Goal: Information Seeking & Learning: Learn about a topic

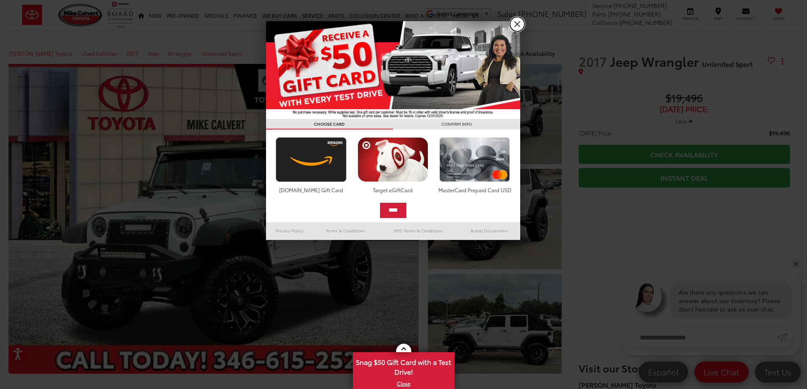
click at [518, 23] on link "X" at bounding box center [517, 24] width 14 height 14
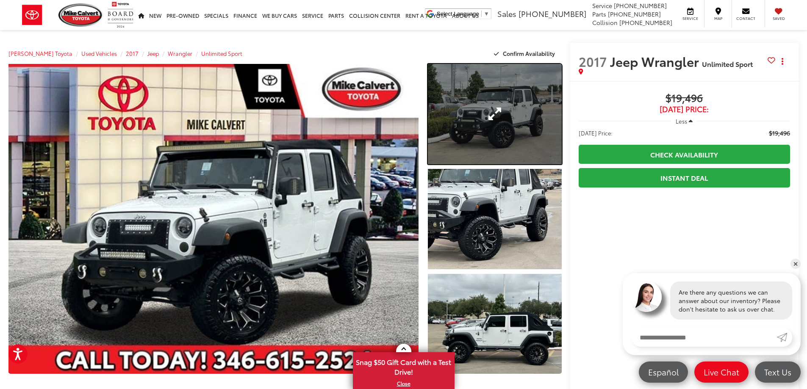
click at [490, 116] on link "Expand Photo 1" at bounding box center [495, 114] width 134 height 100
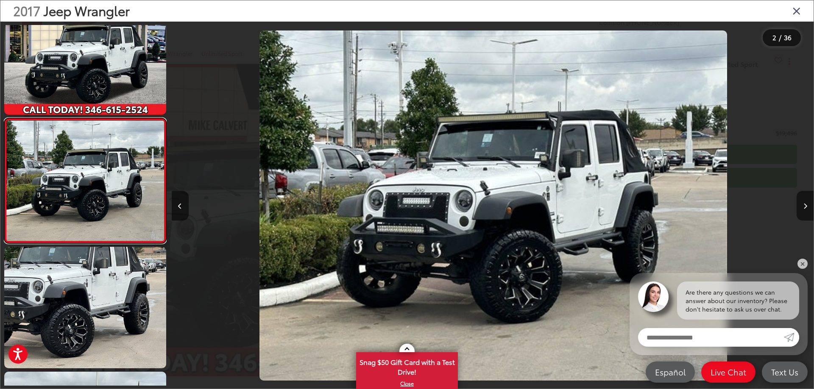
scroll to position [0, 642]
click at [806, 206] on icon "Next image" at bounding box center [805, 206] width 4 height 6
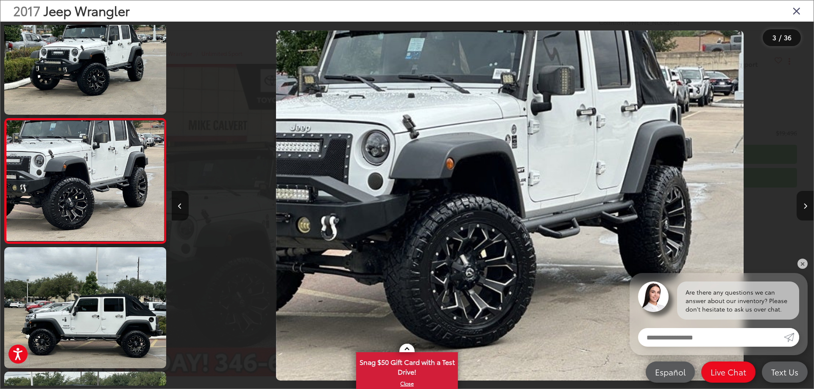
scroll to position [0, 1284]
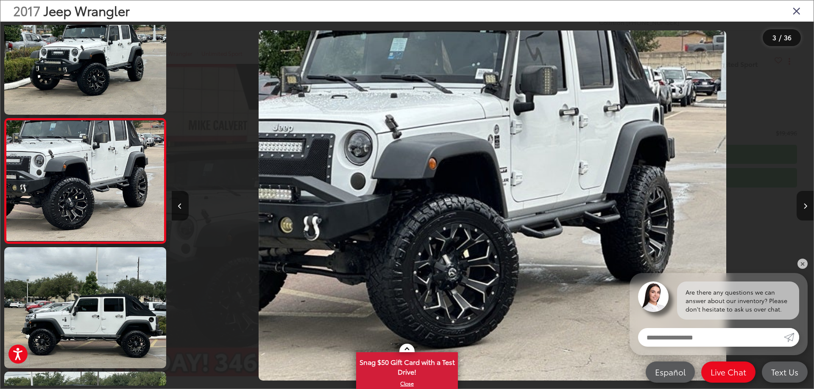
click at [806, 206] on icon "Next image" at bounding box center [805, 206] width 4 height 6
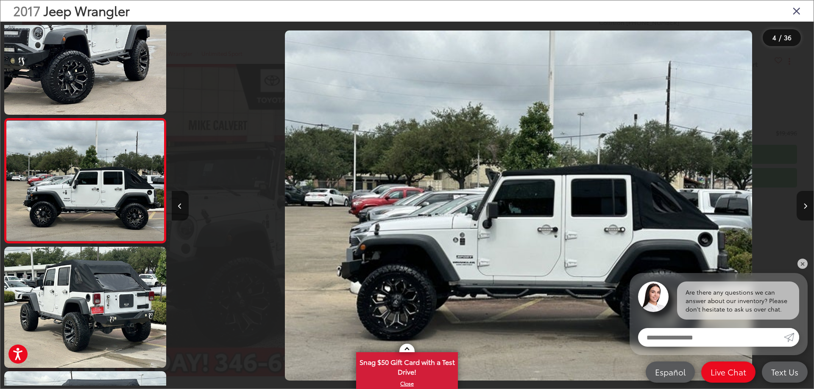
scroll to position [0, 1925]
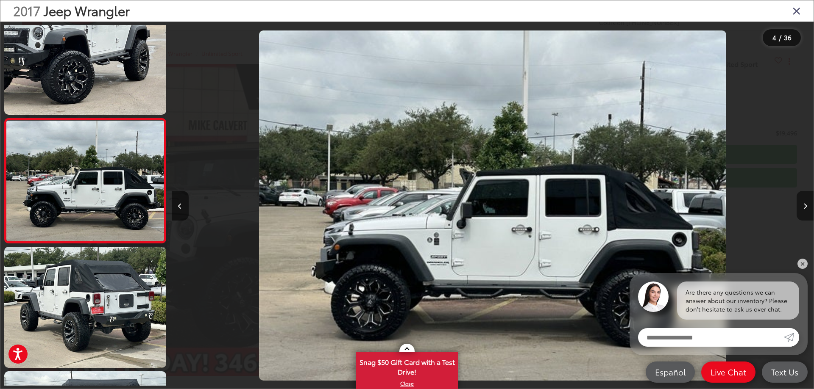
click at [806, 206] on icon "Next image" at bounding box center [805, 206] width 4 height 6
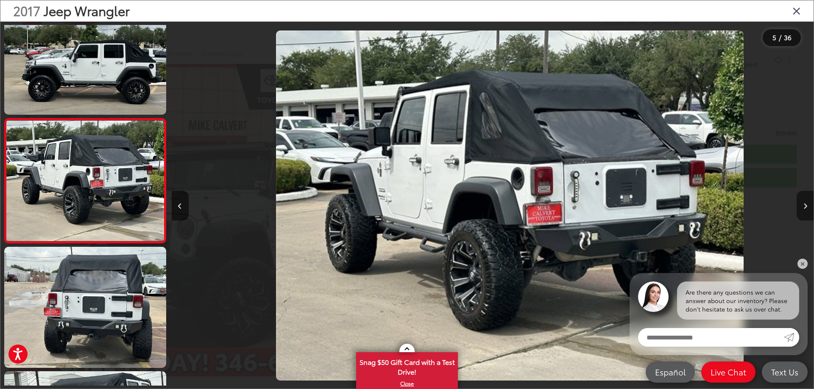
scroll to position [0, 2567]
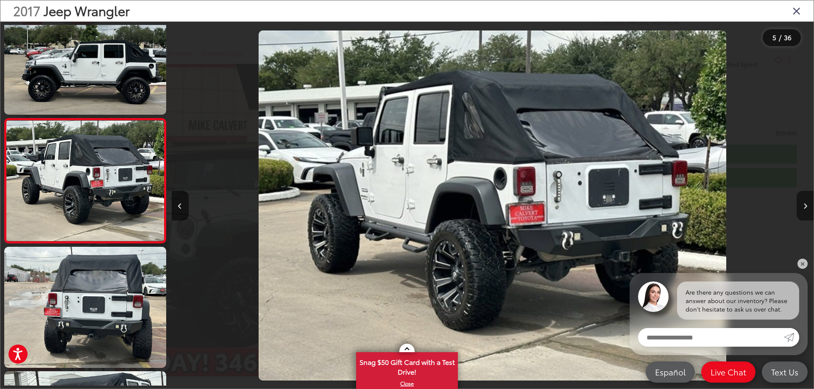
click at [806, 206] on icon "Next image" at bounding box center [805, 206] width 4 height 6
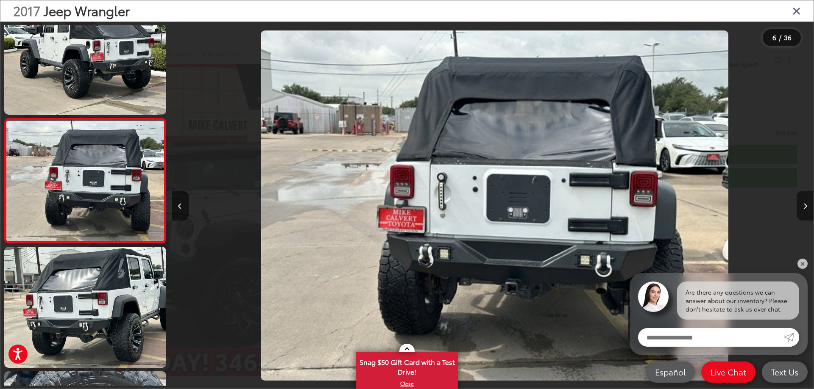
scroll to position [0, 3209]
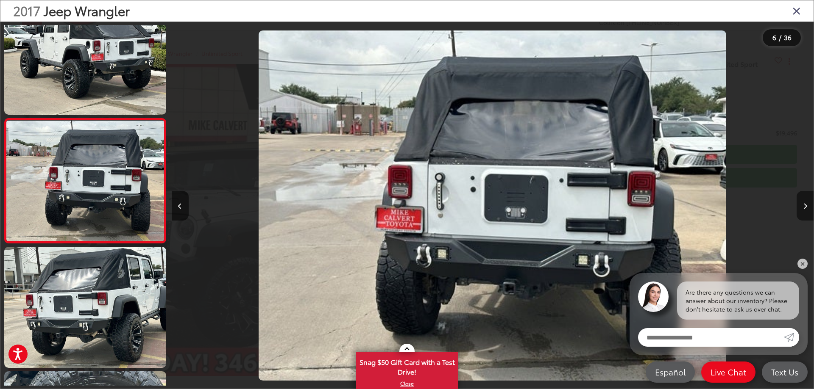
click at [806, 206] on icon "Next image" at bounding box center [805, 206] width 4 height 6
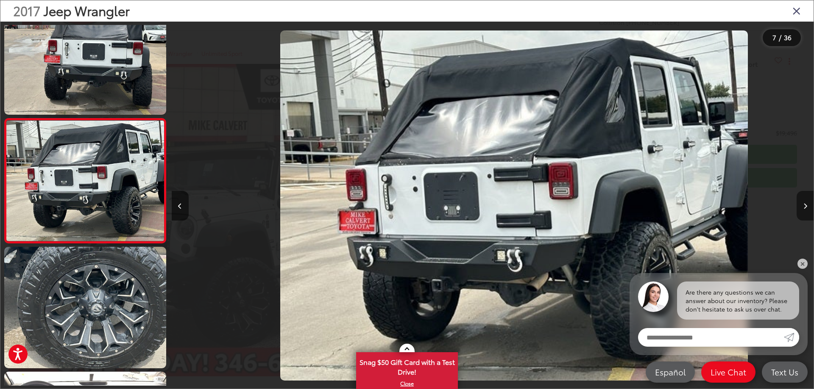
scroll to position [0, 3850]
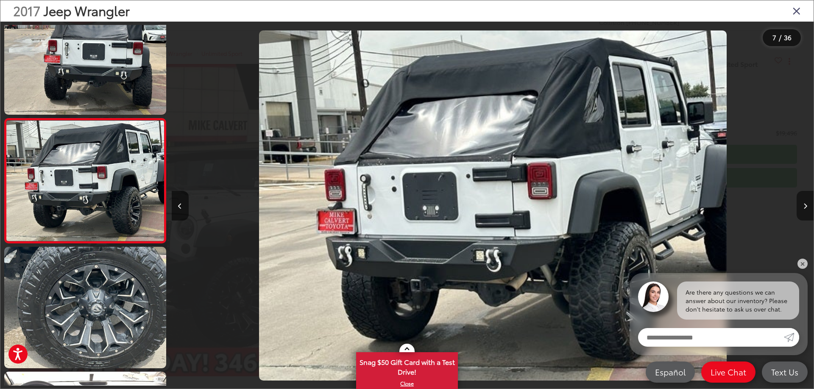
click at [806, 206] on icon "Next image" at bounding box center [805, 206] width 4 height 6
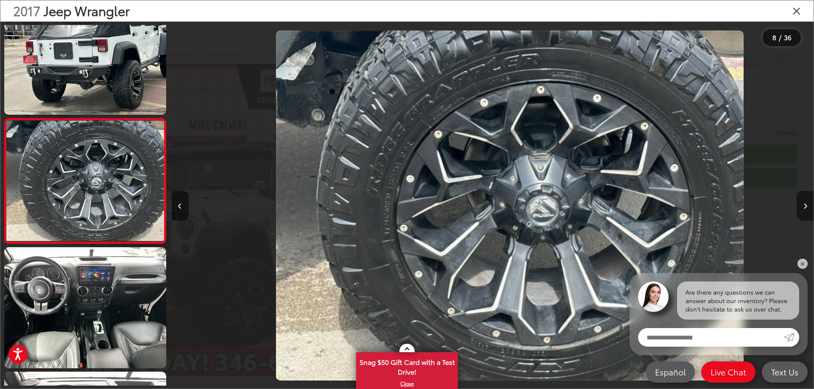
scroll to position [0, 4492]
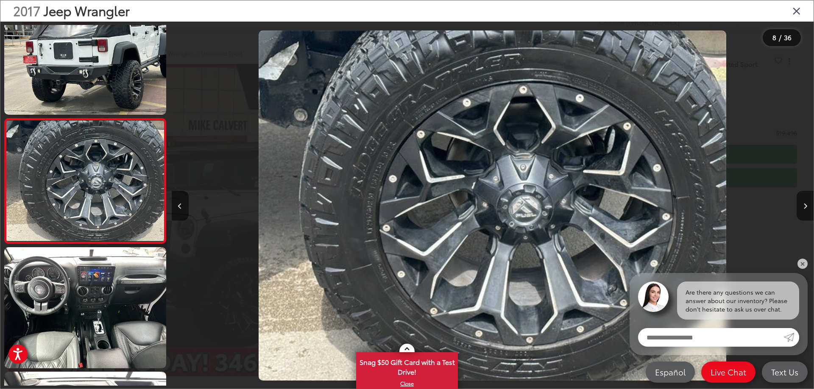
click at [806, 206] on icon "Next image" at bounding box center [805, 206] width 4 height 6
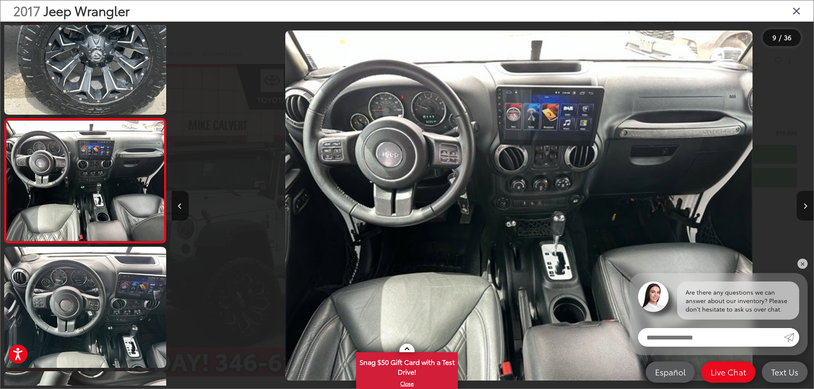
scroll to position [0, 5134]
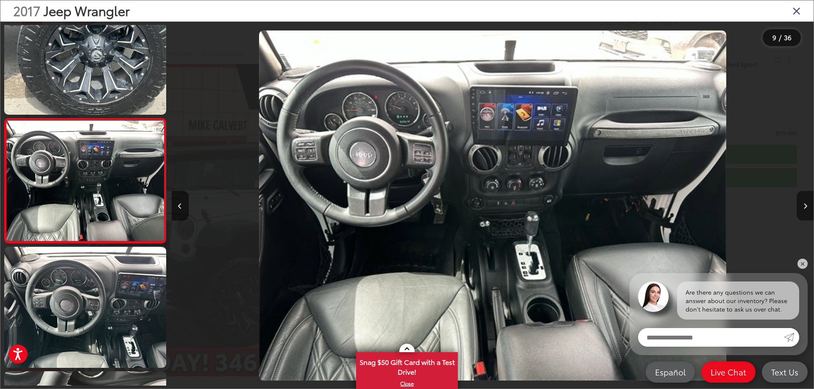
click at [806, 206] on icon "Next image" at bounding box center [805, 206] width 4 height 6
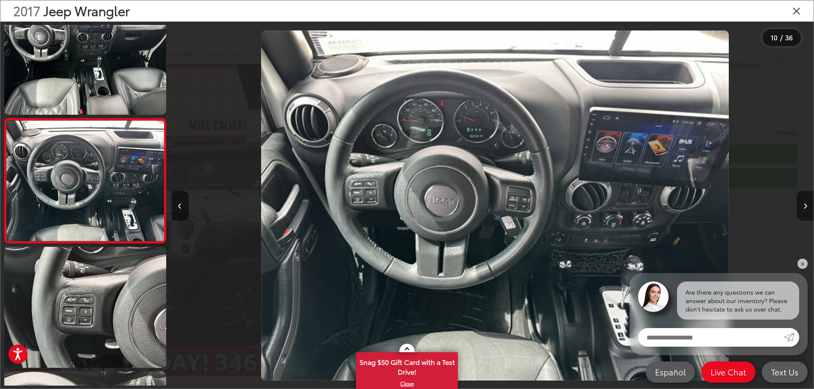
scroll to position [0, 5776]
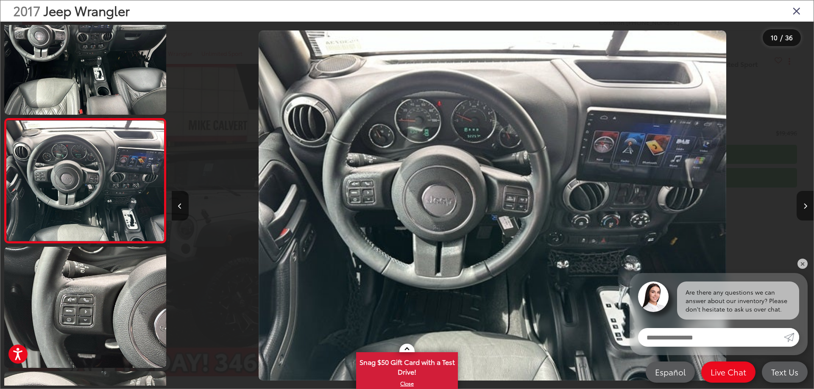
click at [806, 206] on icon "Next image" at bounding box center [805, 206] width 4 height 6
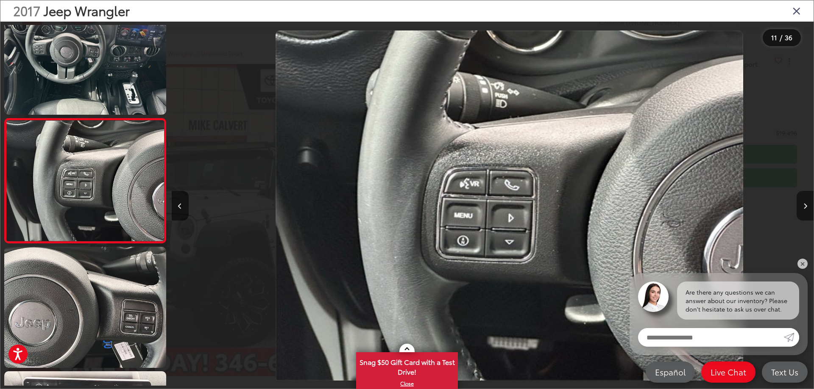
scroll to position [0, 6418]
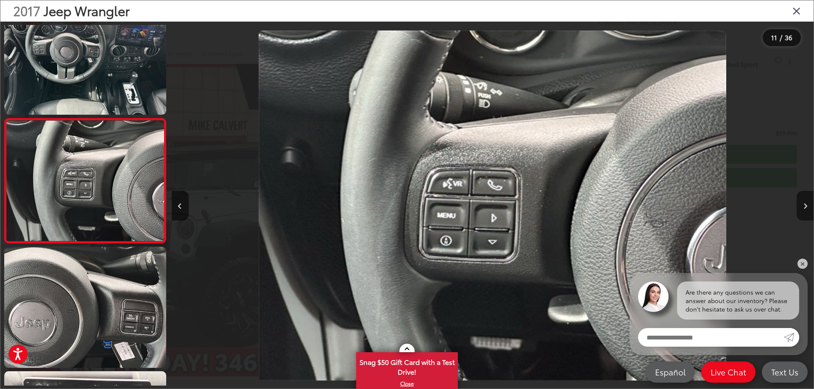
click at [806, 206] on icon "Next image" at bounding box center [805, 206] width 4 height 6
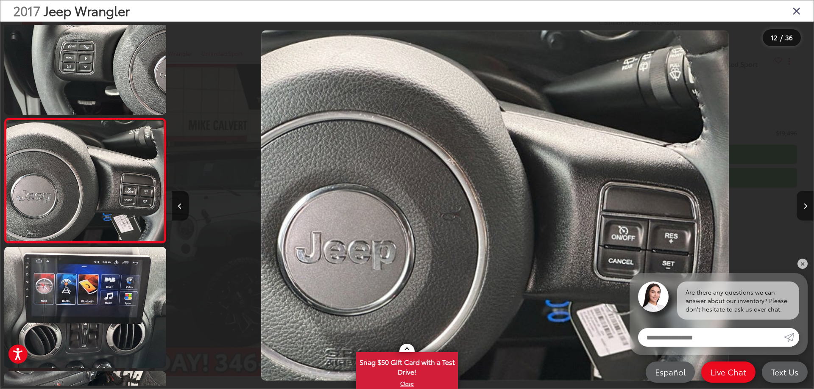
scroll to position [0, 7059]
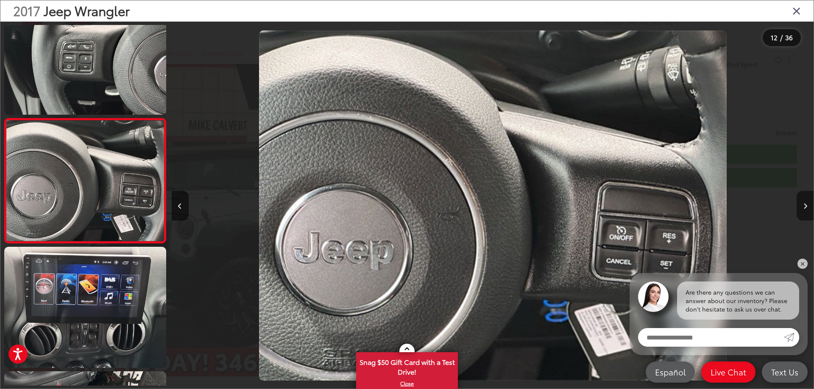
click at [806, 206] on icon "Next image" at bounding box center [805, 206] width 4 height 6
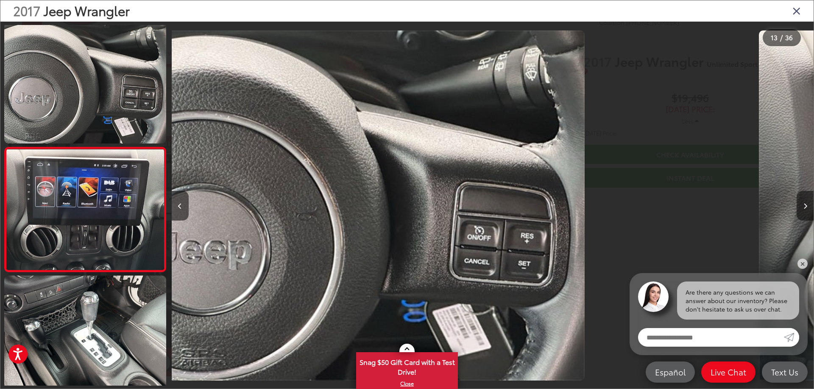
scroll to position [0, 0]
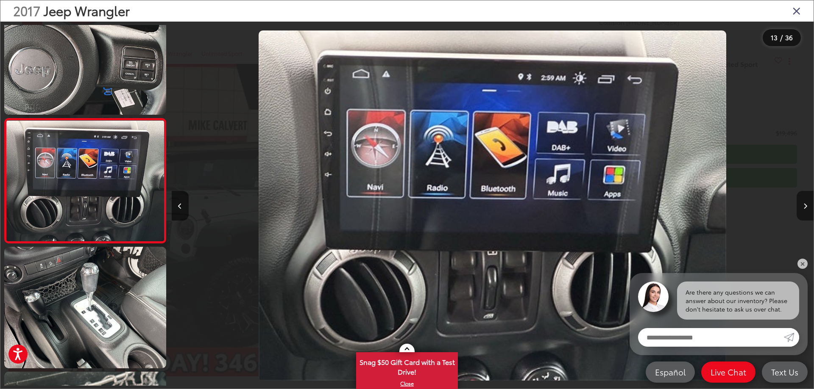
click at [806, 206] on icon "Next image" at bounding box center [805, 206] width 4 height 6
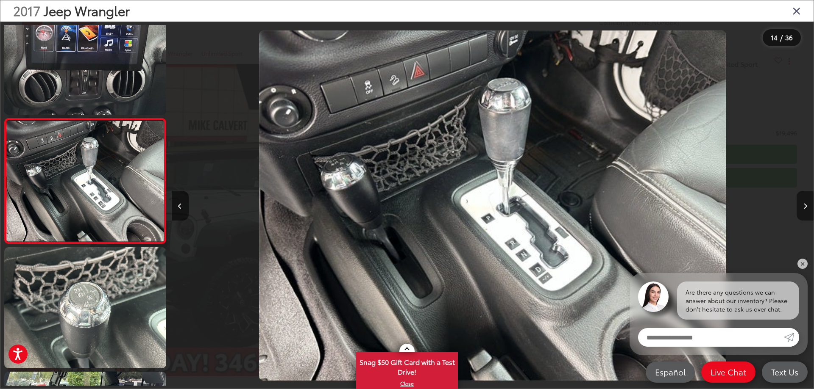
click at [806, 206] on icon "Next image" at bounding box center [805, 206] width 4 height 6
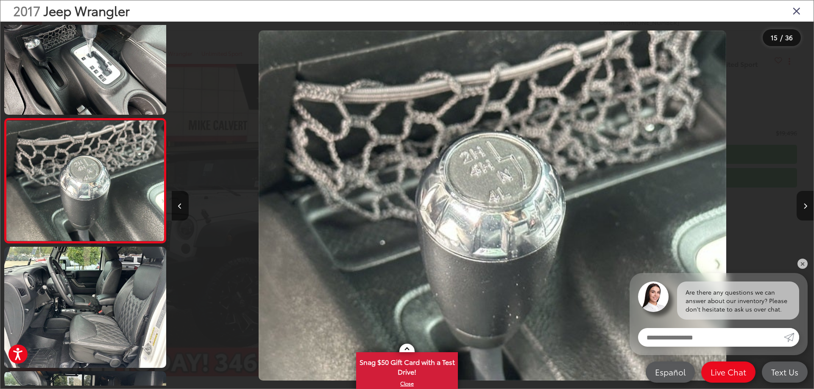
click at [806, 206] on icon "Next image" at bounding box center [805, 206] width 4 height 6
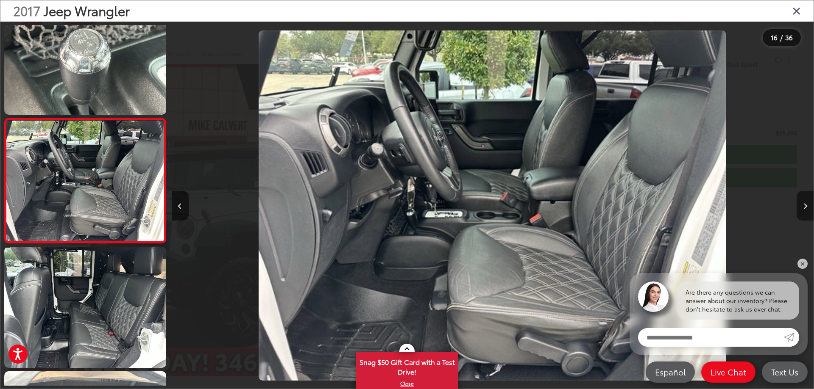
click at [806, 206] on icon "Next image" at bounding box center [805, 206] width 4 height 6
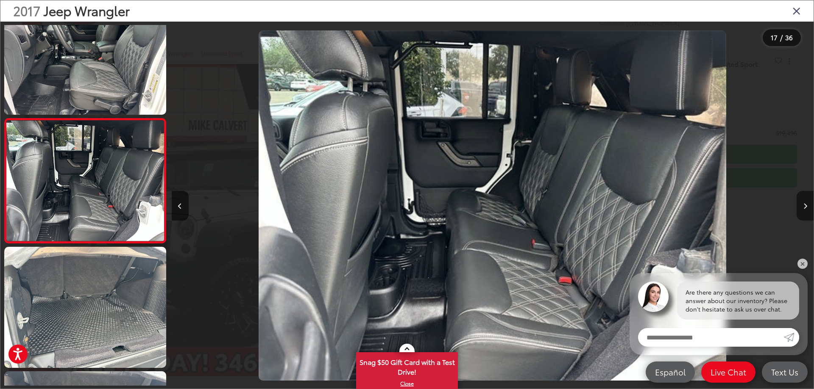
click at [806, 206] on icon "Next image" at bounding box center [805, 206] width 4 height 6
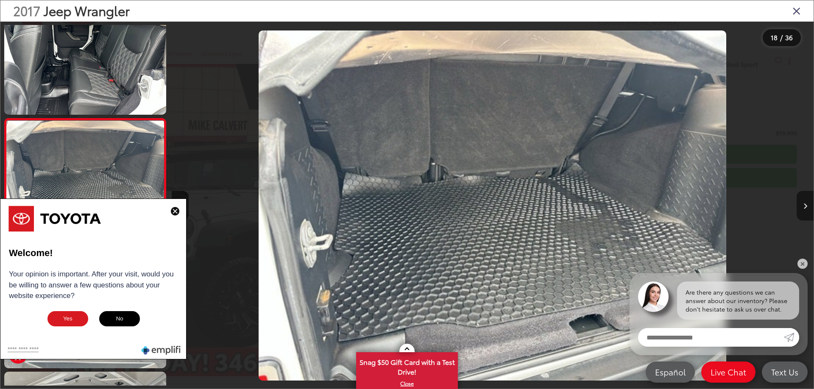
click at [803, 207] on icon "Next image" at bounding box center [805, 206] width 4 height 6
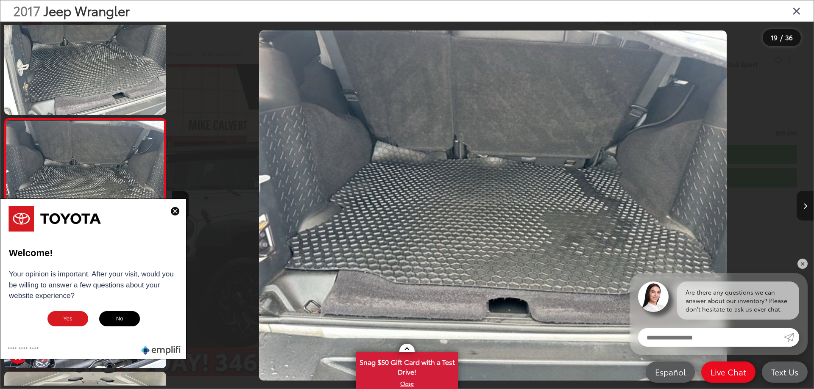
click at [805, 207] on icon "Next image" at bounding box center [805, 206] width 4 height 6
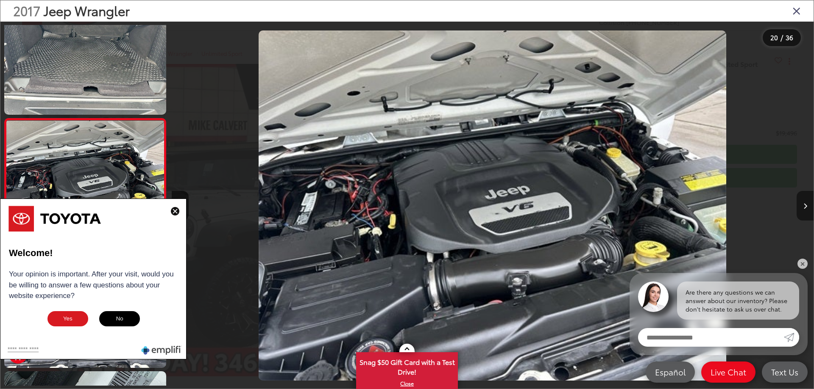
click at [805, 207] on icon "Next image" at bounding box center [805, 206] width 4 height 6
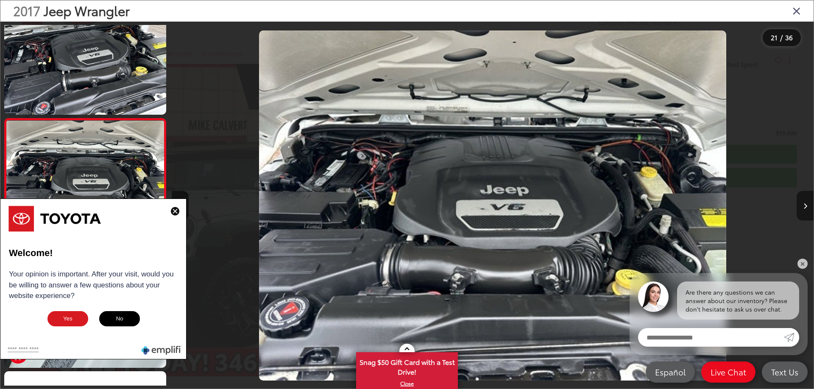
click at [805, 207] on icon "Next image" at bounding box center [805, 206] width 4 height 6
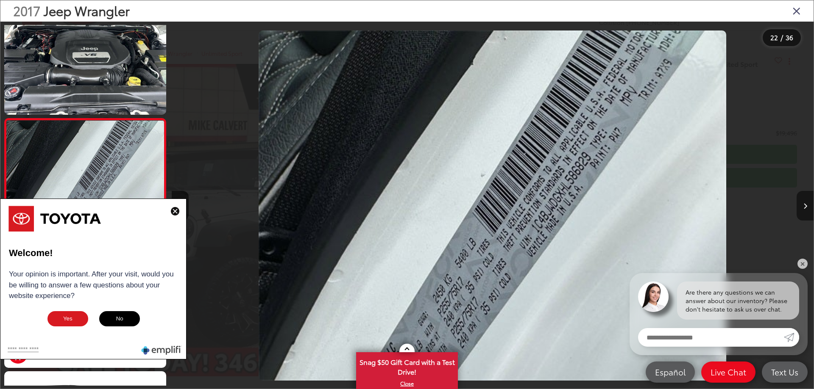
click at [805, 207] on icon "Next image" at bounding box center [805, 206] width 4 height 6
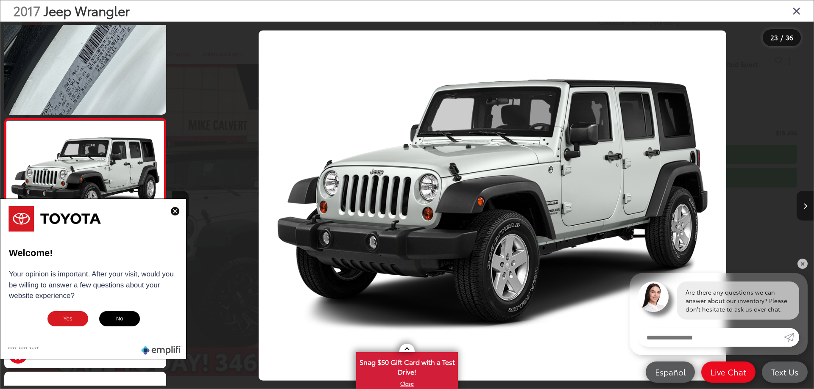
click at [805, 207] on icon "Next image" at bounding box center [805, 206] width 4 height 6
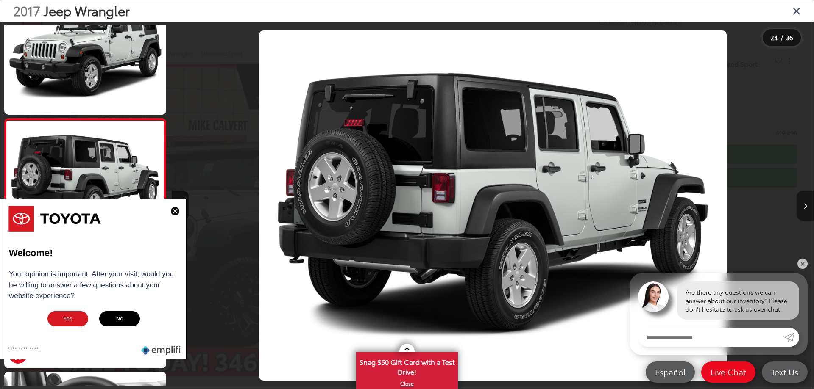
click at [805, 207] on icon "Next image" at bounding box center [805, 206] width 4 height 6
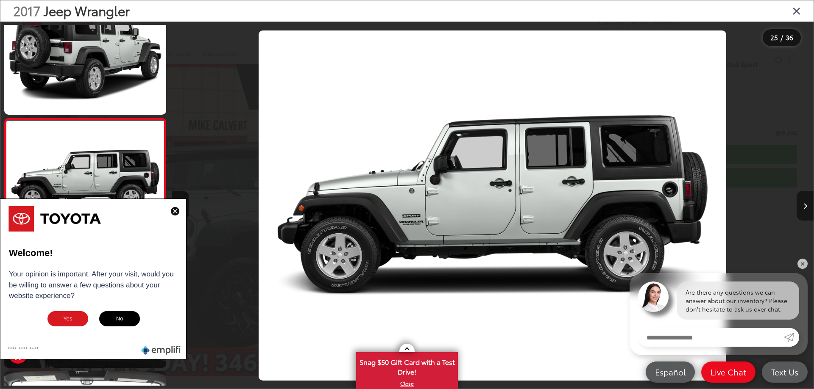
click at [805, 207] on icon "Next image" at bounding box center [805, 206] width 4 height 6
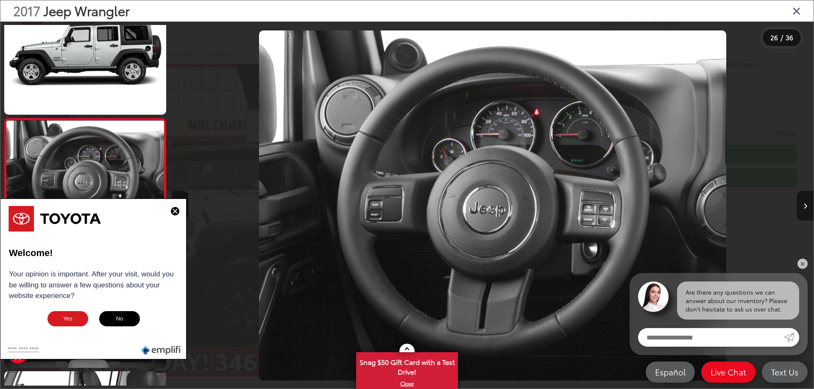
click at [805, 207] on icon "Next image" at bounding box center [805, 206] width 4 height 6
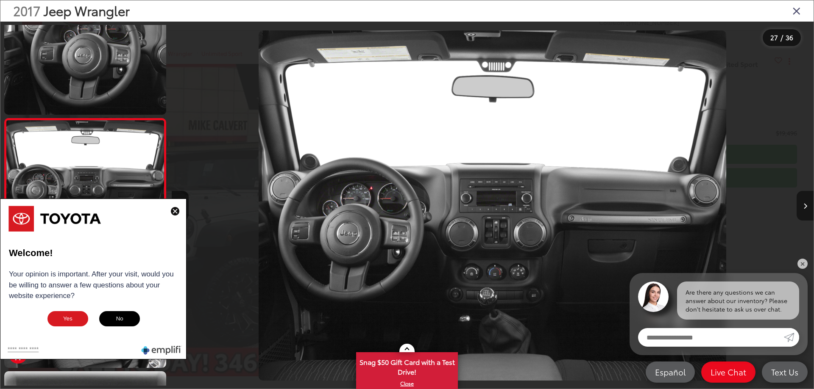
click at [805, 207] on icon "Next image" at bounding box center [805, 206] width 4 height 6
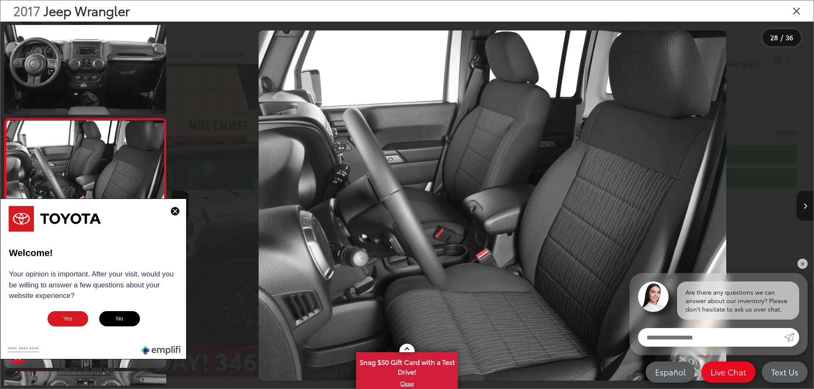
click at [805, 207] on icon "Next image" at bounding box center [805, 206] width 4 height 6
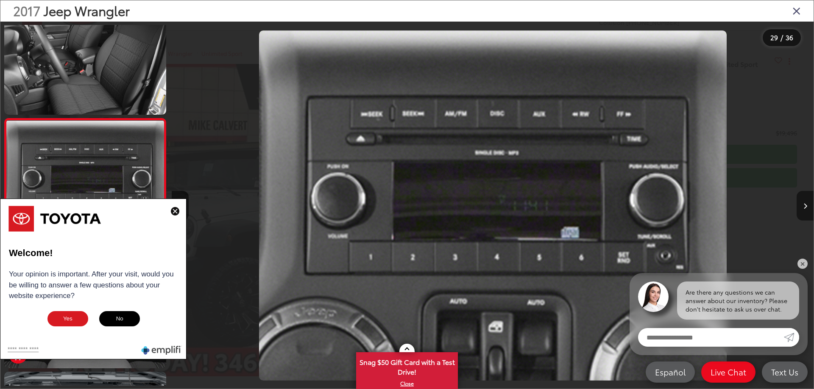
click at [805, 207] on icon "Next image" at bounding box center [805, 206] width 4 height 6
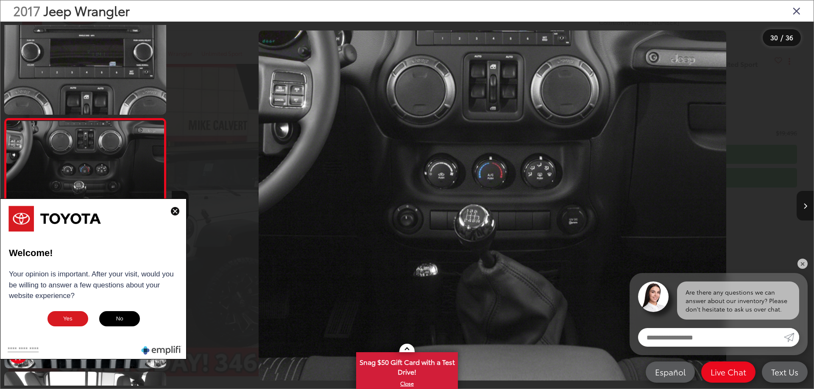
click at [805, 207] on icon "Next image" at bounding box center [805, 206] width 4 height 6
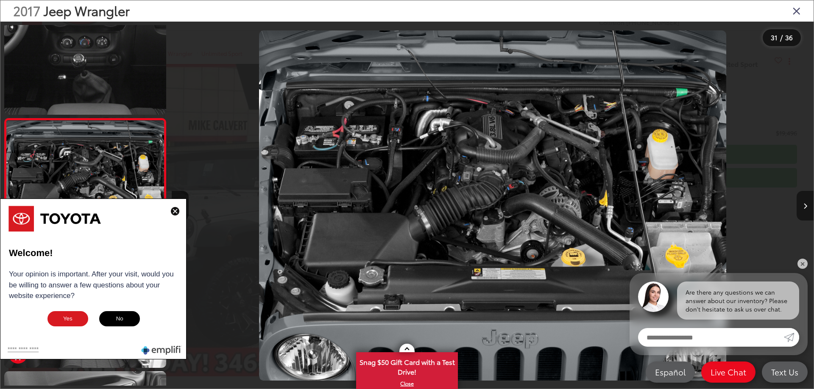
click at [805, 207] on icon "Next image" at bounding box center [805, 206] width 4 height 6
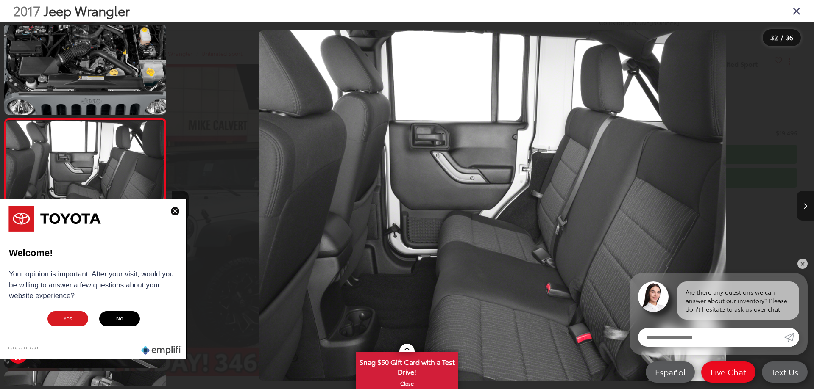
click at [805, 207] on icon "Next image" at bounding box center [805, 206] width 4 height 6
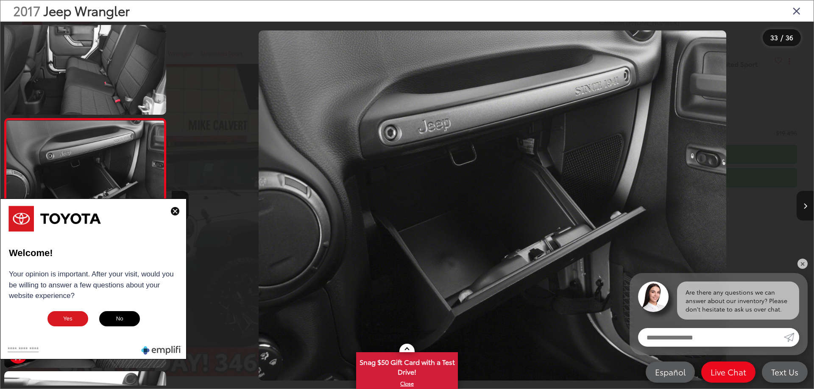
click at [805, 207] on icon "Next image" at bounding box center [805, 206] width 4 height 6
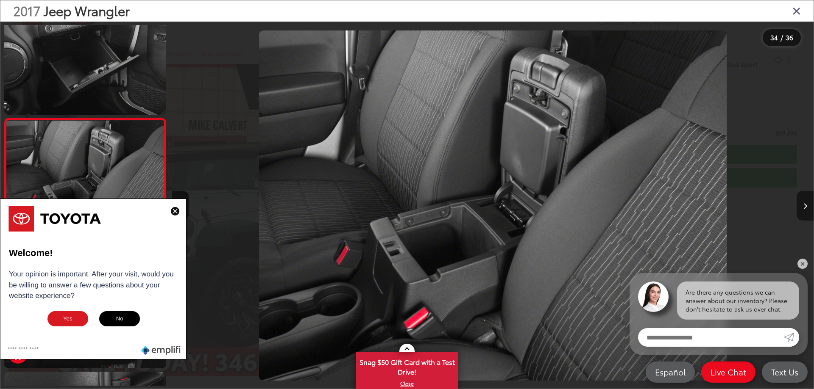
click at [805, 207] on icon "Next image" at bounding box center [805, 206] width 4 height 6
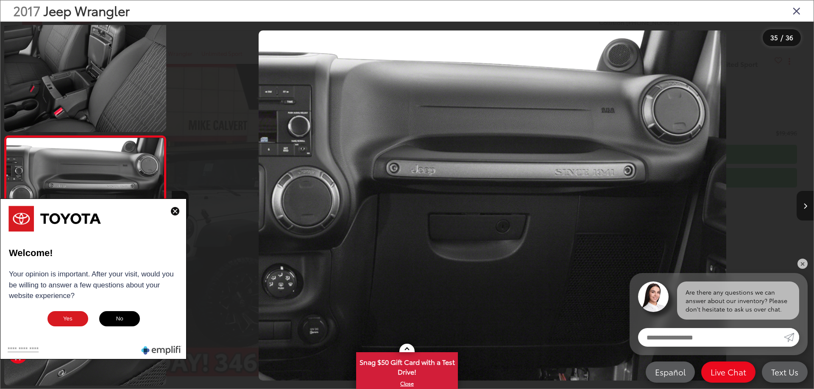
click at [805, 207] on icon "Next image" at bounding box center [805, 206] width 4 height 6
